Goal: Find specific page/section: Find specific page/section

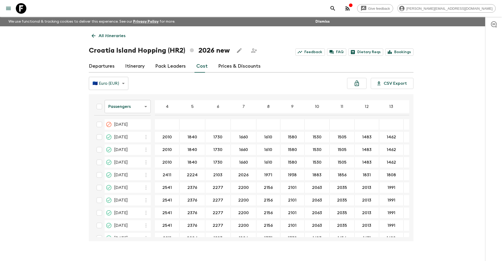
scroll to position [9, 0]
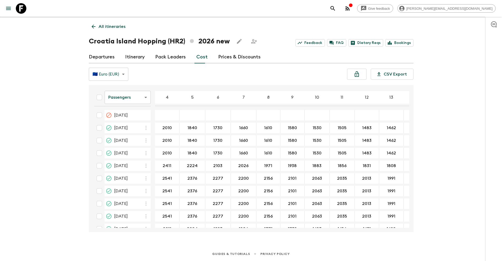
drag, startPoint x: 21, startPoint y: 9, endPoint x: 21, endPoint y: 13, distance: 3.2
click at [21, 9] on icon at bounding box center [21, 8] width 11 height 11
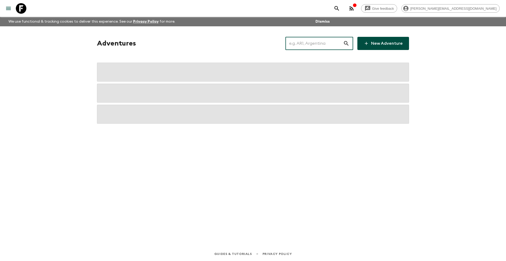
click at [312, 40] on input "text" at bounding box center [314, 43] width 58 height 15
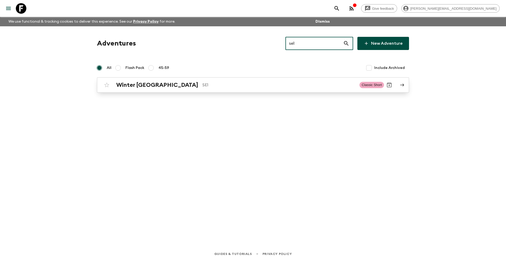
type input "se1"
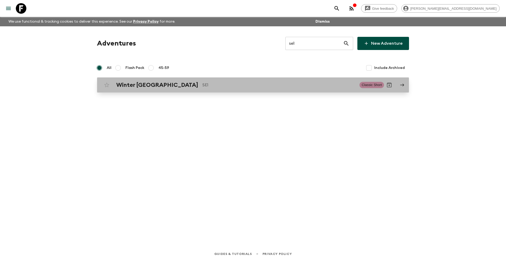
click at [214, 85] on p "SE1" at bounding box center [278, 85] width 153 height 6
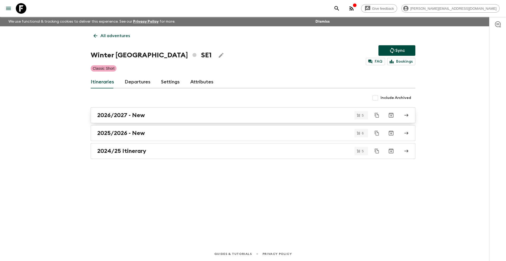
click at [150, 114] on div "2026/2027 - New" at bounding box center [247, 115] width 301 height 7
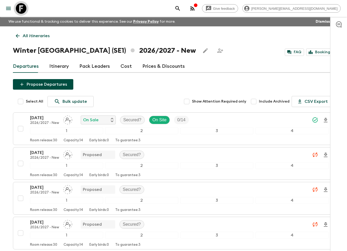
click at [24, 10] on icon at bounding box center [21, 8] width 11 height 11
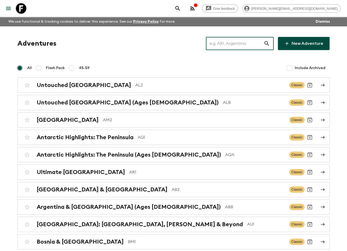
click at [228, 42] on input "text" at bounding box center [235, 43] width 58 height 15
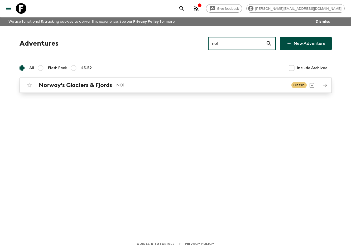
type input "no1"
click at [143, 87] on p "NO1" at bounding box center [201, 85] width 171 height 6
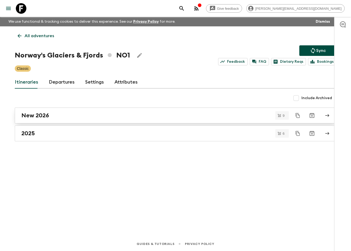
click at [112, 116] on div "New 2026" at bounding box center [170, 115] width 298 height 7
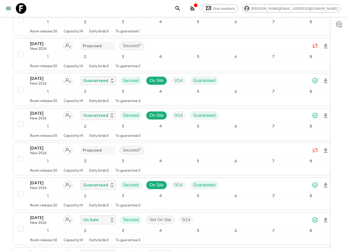
scroll to position [59, 0]
